Goal: Task Accomplishment & Management: Use online tool/utility

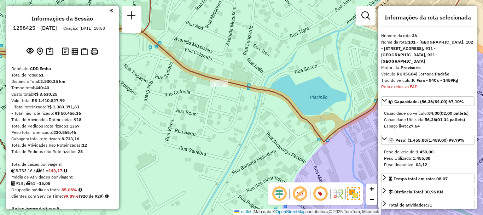
select select "**********"
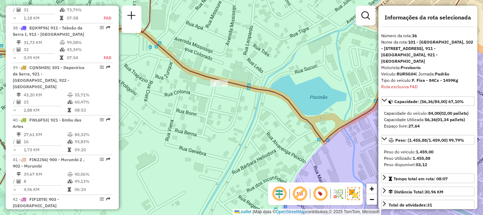
scroll to position [1680, 0]
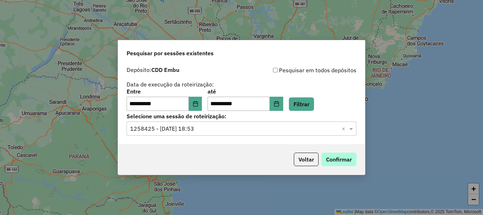
click at [328, 156] on button "Confirmar" at bounding box center [339, 159] width 35 height 13
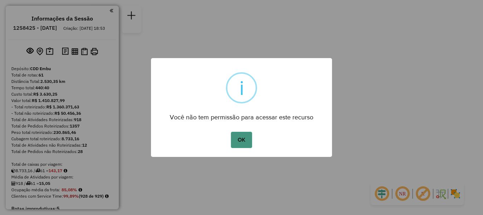
click at [235, 142] on button "OK" at bounding box center [241, 140] width 21 height 16
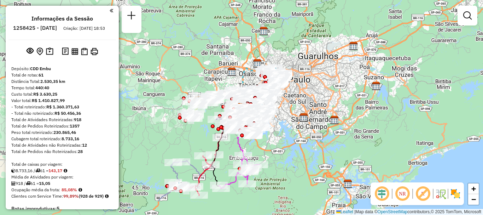
click at [403, 192] on em at bounding box center [402, 193] width 17 height 17
click at [420, 195] on em at bounding box center [423, 193] width 17 height 17
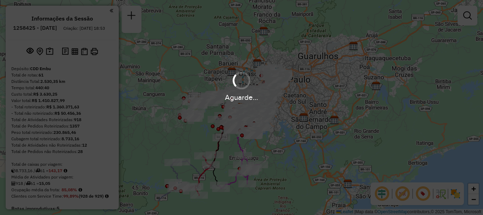
click at [456, 195] on hb-app "Aguarde... Pop-up bloqueado! Seu navegador bloqueou automáticamente a abertura …" at bounding box center [241, 107] width 483 height 215
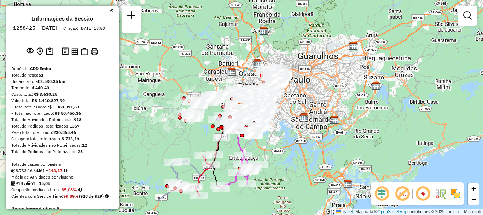
click at [456, 195] on img at bounding box center [455, 193] width 11 height 11
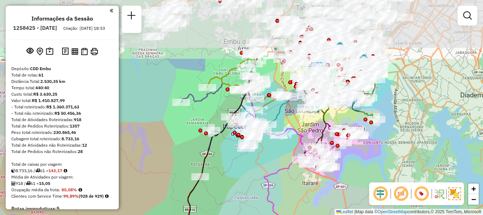
drag, startPoint x: 236, startPoint y: 84, endPoint x: 303, endPoint y: 150, distance: 93.6
click at [293, 160] on div "Janela de atendimento Grade de atendimento Capacidade Transportadoras Veículos …" at bounding box center [241, 107] width 483 height 215
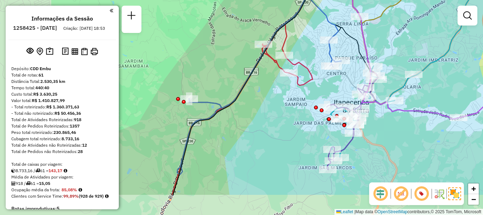
drag, startPoint x: 273, startPoint y: 103, endPoint x: 373, endPoint y: 62, distance: 108.1
click at [373, 62] on icon at bounding box center [445, 66] width 241 height 258
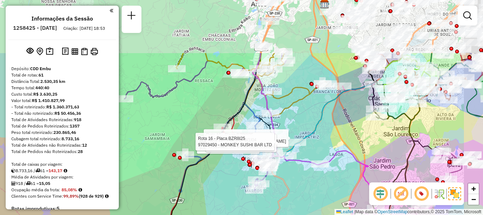
drag, startPoint x: 269, startPoint y: 123, endPoint x: 228, endPoint y: 197, distance: 85.4
click at [228, 197] on div "Rota 16 - Placa BZR8I25 97042892 - 49.361.961 JUAN DA S Rota 16 - Placa BZR8I25…" at bounding box center [241, 107] width 483 height 215
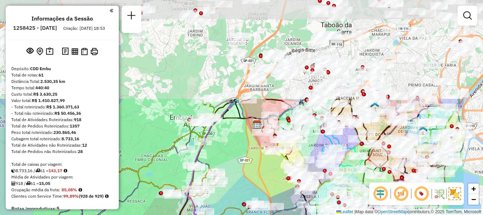
drag, startPoint x: 313, startPoint y: 36, endPoint x: 246, endPoint y: 156, distance: 138.0
click at [246, 156] on div "Rota 16 - Placa BZR8I25 97042892 - 49.361.961 JUAN DA S Rota 16 - Placa BZR8I25…" at bounding box center [241, 107] width 483 height 215
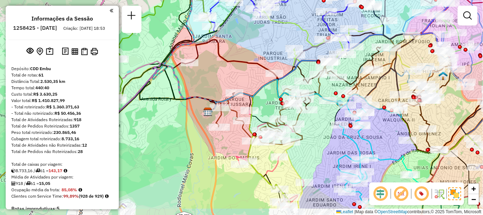
drag, startPoint x: 377, startPoint y: 145, endPoint x: 332, endPoint y: 119, distance: 52.8
click at [332, 119] on icon at bounding box center [275, 102] width 134 height 46
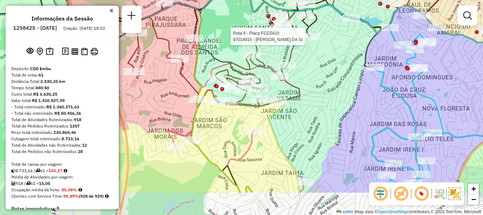
drag, startPoint x: 317, startPoint y: 147, endPoint x: 334, endPoint y: 103, distance: 46.9
click at [334, 103] on div "Rota 16 - Placa BZR8I25 97042892 - 49.361.961 JUAN DA S Rota 16 - Placa BZR8I25…" at bounding box center [241, 107] width 483 height 215
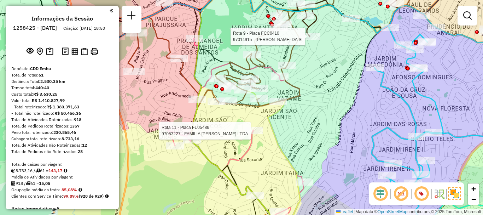
select select "**********"
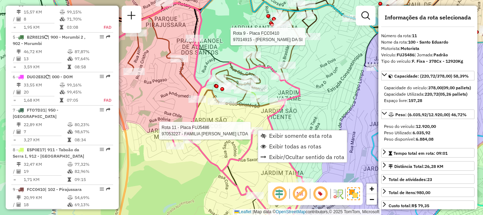
scroll to position [661, 0]
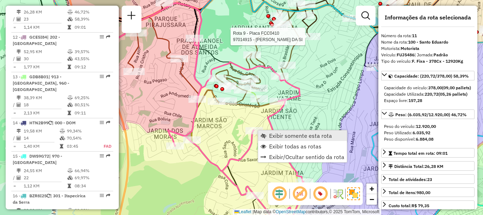
click at [296, 132] on link "Exibir somente esta rota" at bounding box center [302, 135] width 89 height 11
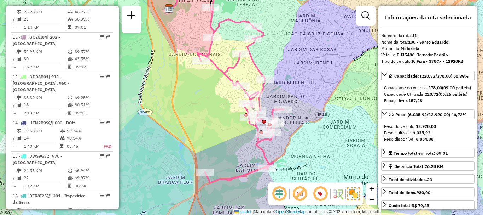
drag, startPoint x: 328, startPoint y: 102, endPoint x: 313, endPoint y: 80, distance: 26.4
click at [313, 80] on div "Janela de atendimento Grade de atendimento Capacidade Transportadoras Veículos …" at bounding box center [241, 107] width 483 height 215
